Goal: Task Accomplishment & Management: Manage account settings

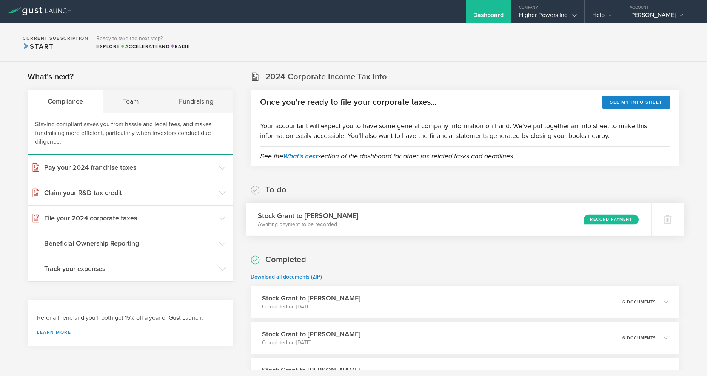
click at [620, 220] on div "Record Payment" at bounding box center [611, 219] width 55 height 10
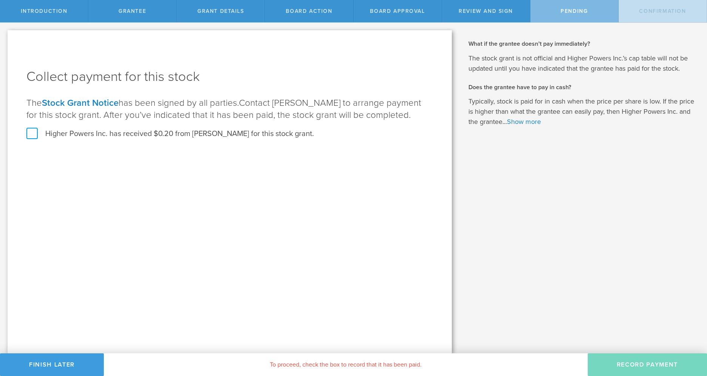
click at [82, 130] on label "Higher Powers Inc. has received $0.20 from Daniel Bergeron for this stock grant." at bounding box center [170, 134] width 288 height 10
click at [0, 0] on input "Higher Powers Inc. has received $0.20 from Daniel Bergeron for this stock grant." at bounding box center [0, 0] width 0 height 0
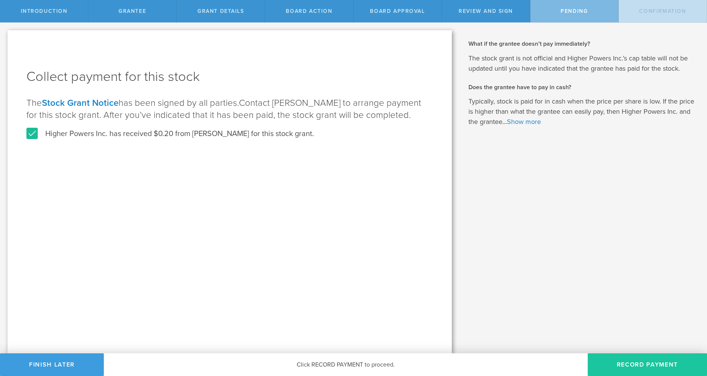
click at [641, 357] on button "Record Payment" at bounding box center [647, 364] width 119 height 23
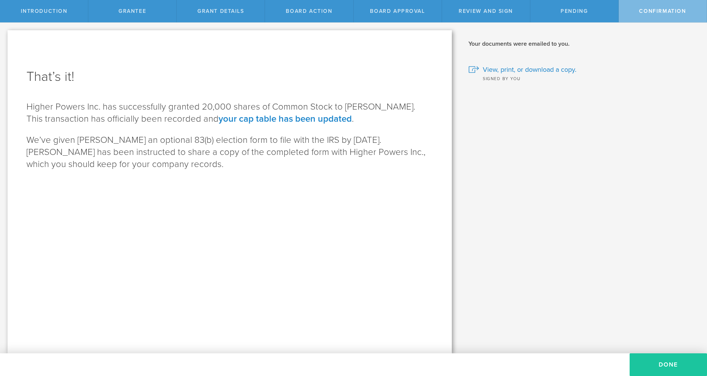
click at [657, 367] on button "Done" at bounding box center [668, 364] width 77 height 23
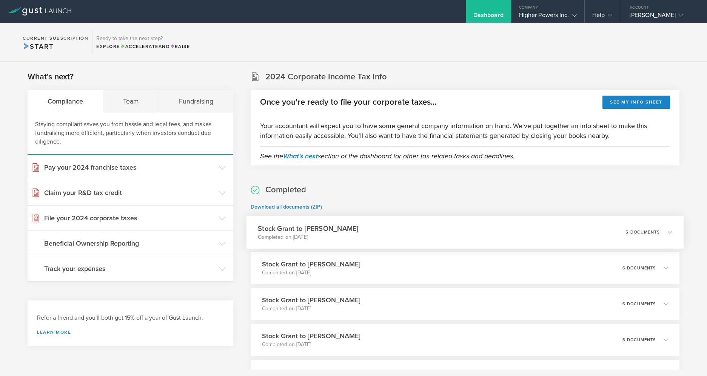
click at [635, 233] on p "5 documents" at bounding box center [643, 232] width 34 height 4
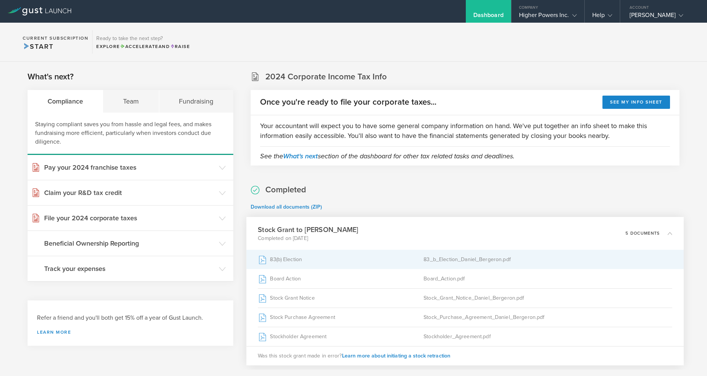
click at [459, 259] on div "83_b_Election_Daniel_Bergeron.pdf" at bounding box center [548, 259] width 249 height 19
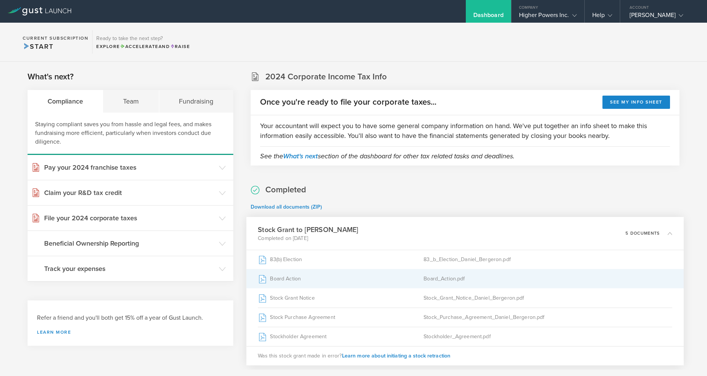
click at [455, 280] on div "Board_Action.pdf" at bounding box center [548, 278] width 249 height 19
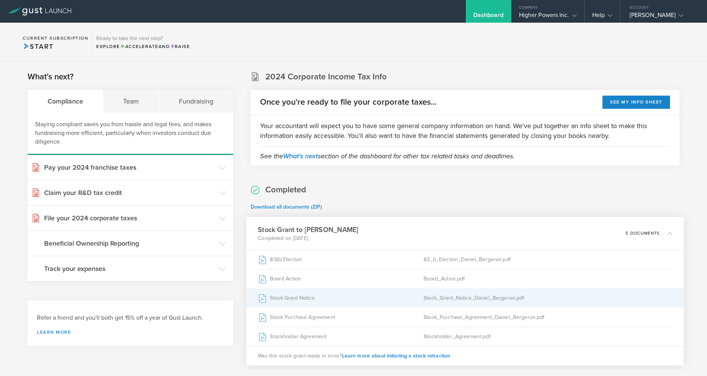
click at [519, 295] on div "Stock_Grant_Notice_Daniel_Bergeron.pdf" at bounding box center [548, 297] width 249 height 19
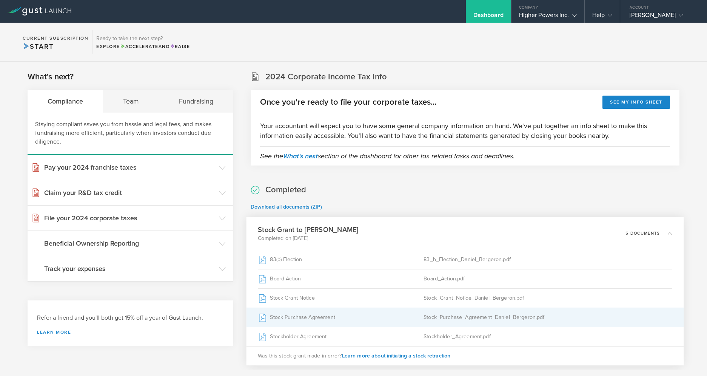
click at [490, 317] on div "Stock_Purchase_Agreement_Daniel_Bergeron.pdf" at bounding box center [548, 316] width 249 height 19
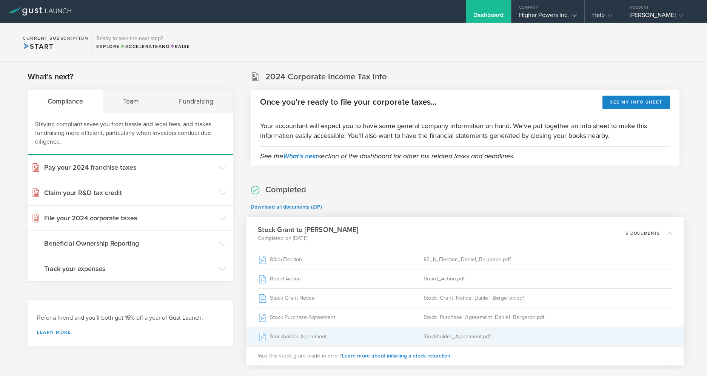
click at [487, 337] on div "Stockholder_Agreement.pdf" at bounding box center [548, 336] width 249 height 19
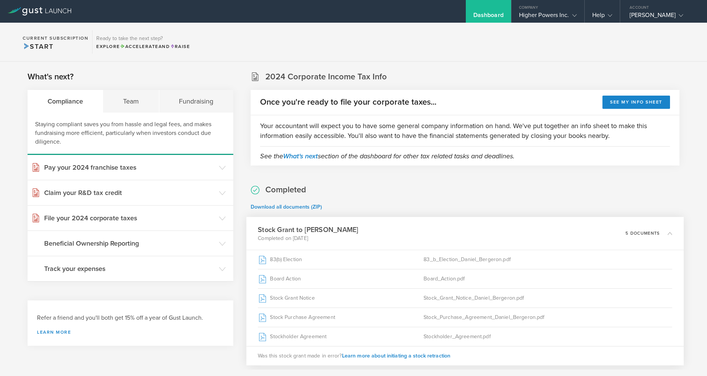
click at [532, 42] on section "Current Subscription Start Ready to take the next step? Explore Accelerate and …" at bounding box center [353, 42] width 707 height 39
